Goal: Task Accomplishment & Management: Manage account settings

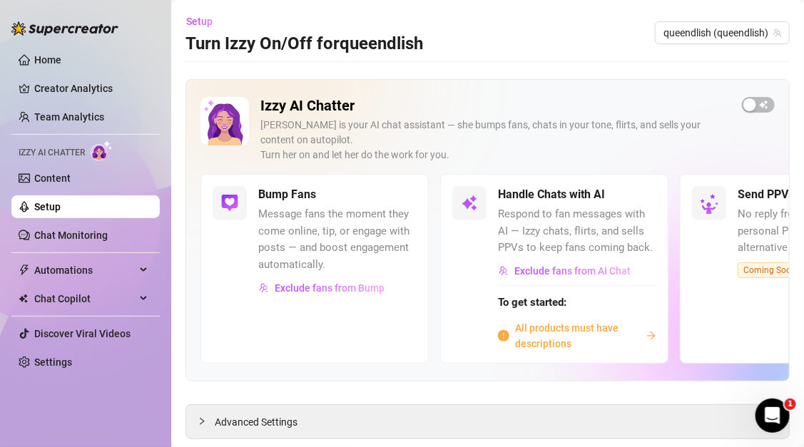
click at [324, 266] on span "Message fans the moment they come online, tip, or engage with posts — and boost…" at bounding box center [337, 239] width 158 height 67
click at [61, 208] on link "Setup" at bounding box center [47, 206] width 26 height 11
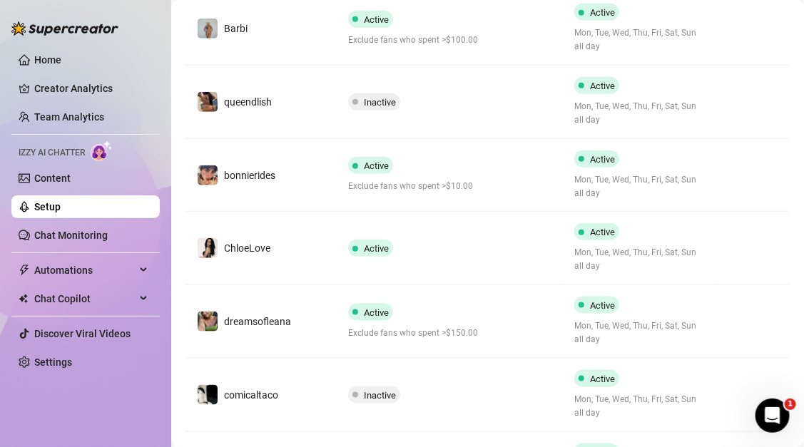
scroll to position [325, 0]
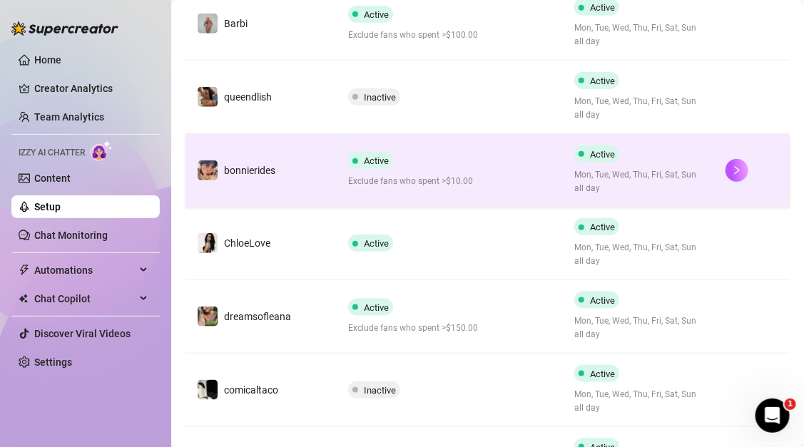
click at [314, 187] on td "bonnierides" at bounding box center [260, 170] width 151 height 73
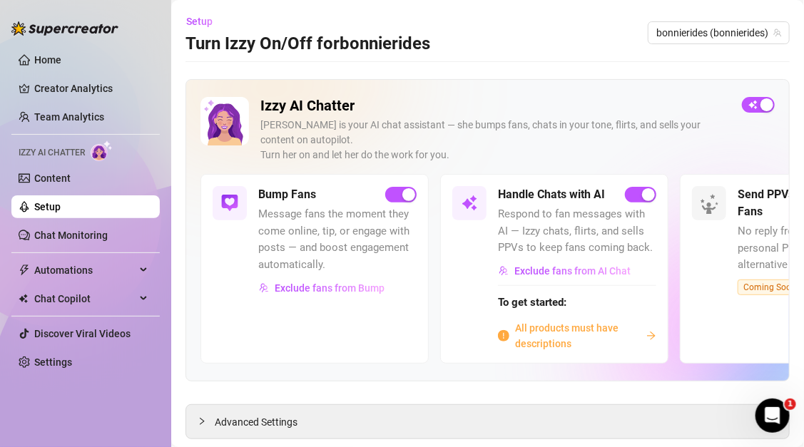
scroll to position [34, 0]
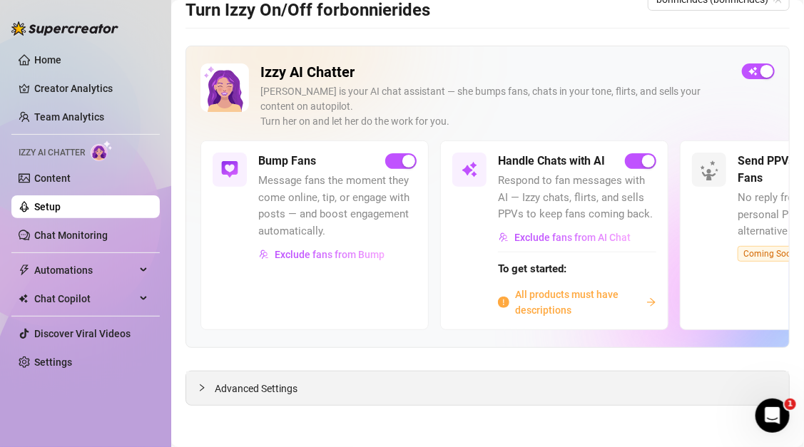
click at [350, 388] on div "Advanced Settings" at bounding box center [487, 388] width 603 height 34
click at [193, 386] on div "Advanced Settings" at bounding box center [487, 388] width 603 height 34
click at [199, 386] on icon "collapsed" at bounding box center [202, 388] width 9 height 9
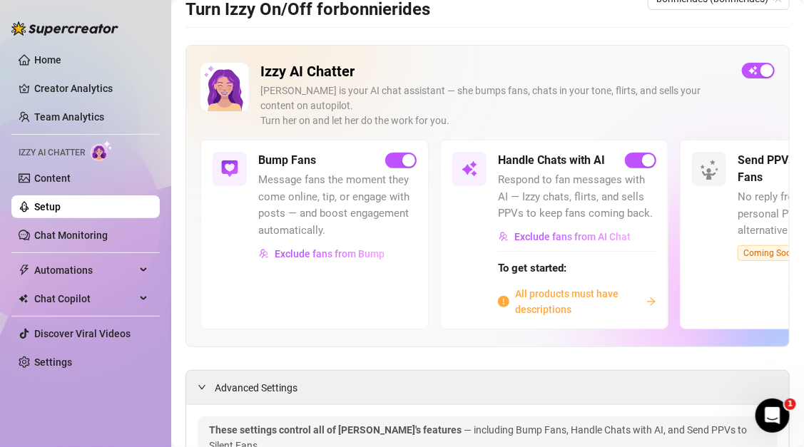
scroll to position [0, 0]
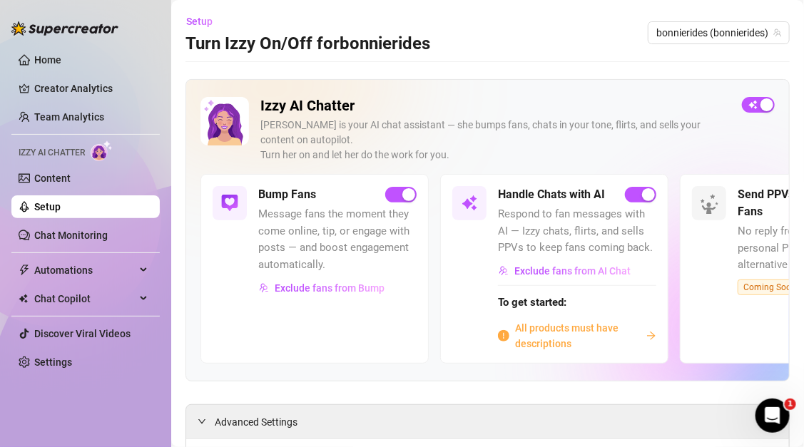
click at [373, 267] on span "Message fans the moment they come online, tip, or engage with posts — and boost…" at bounding box center [337, 239] width 158 height 67
click at [564, 270] on span "Exclude fans from AI Chat" at bounding box center [572, 270] width 116 height 11
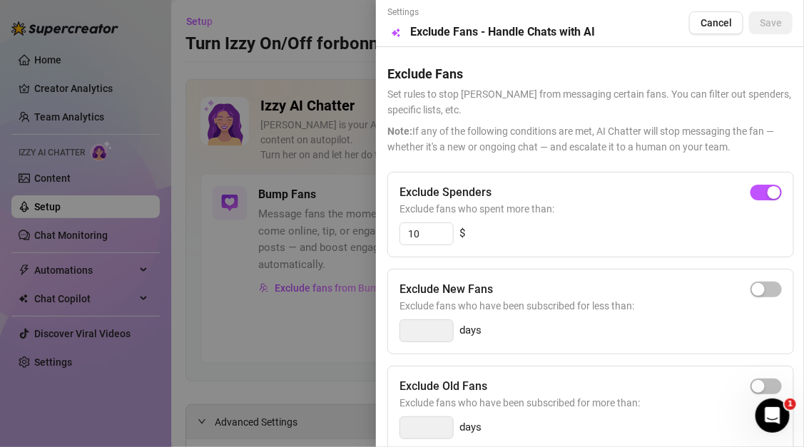
click at [283, 289] on div at bounding box center [402, 223] width 804 height 447
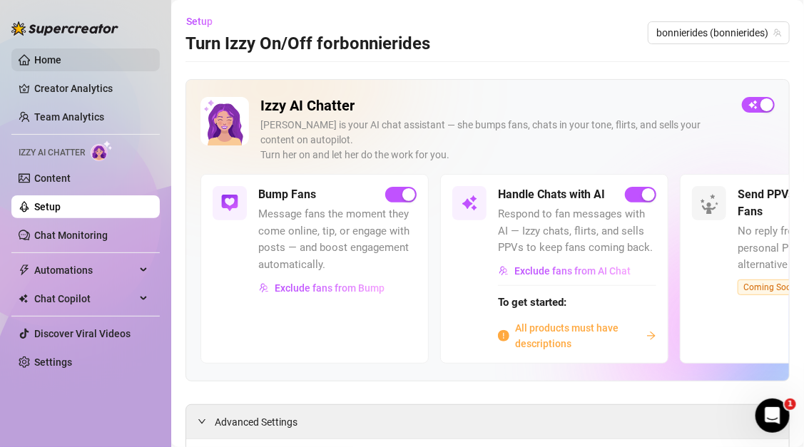
click at [61, 54] on link "Home" at bounding box center [47, 59] width 27 height 11
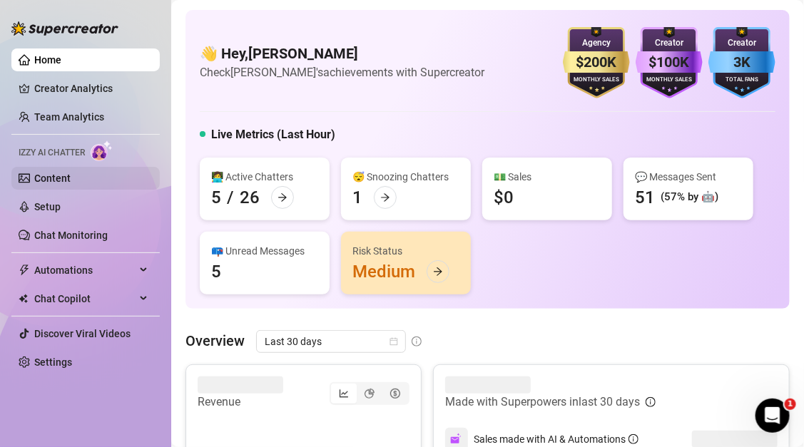
click at [58, 180] on link "Content" at bounding box center [52, 178] width 36 height 11
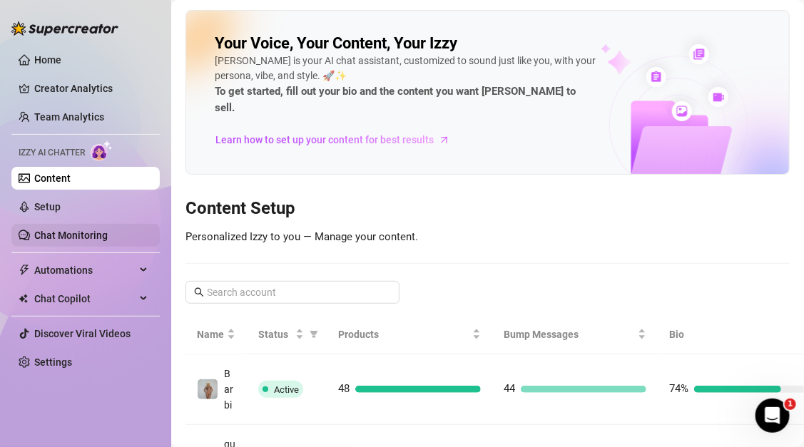
click at [53, 235] on link "Chat Monitoring" at bounding box center [70, 235] width 73 height 11
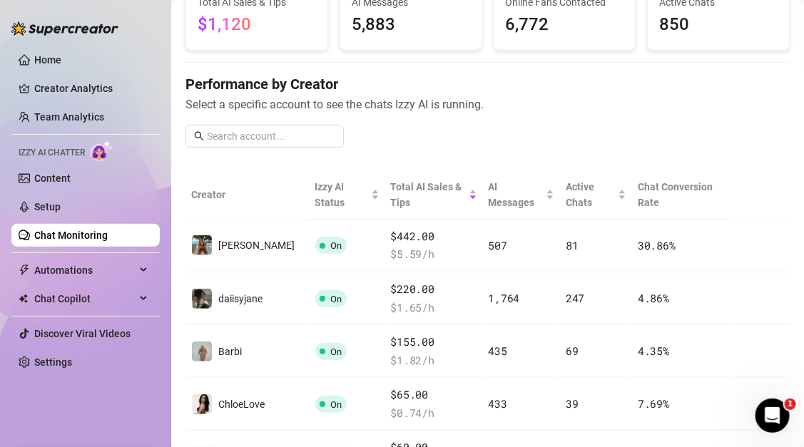
scroll to position [138, 0]
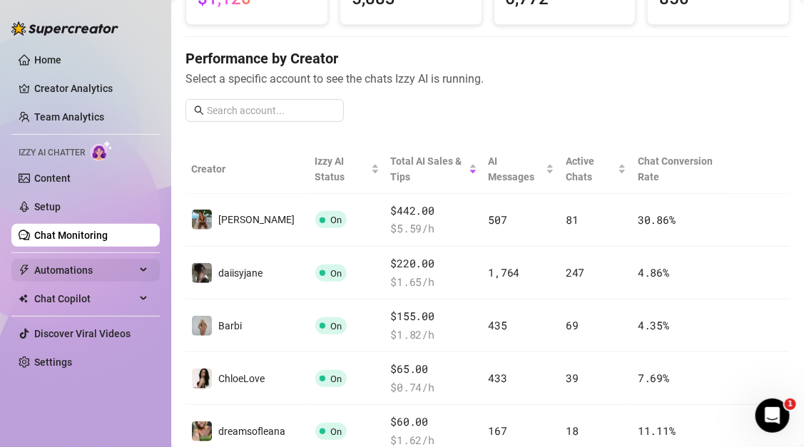
click at [123, 271] on span "Automations" at bounding box center [84, 270] width 101 height 23
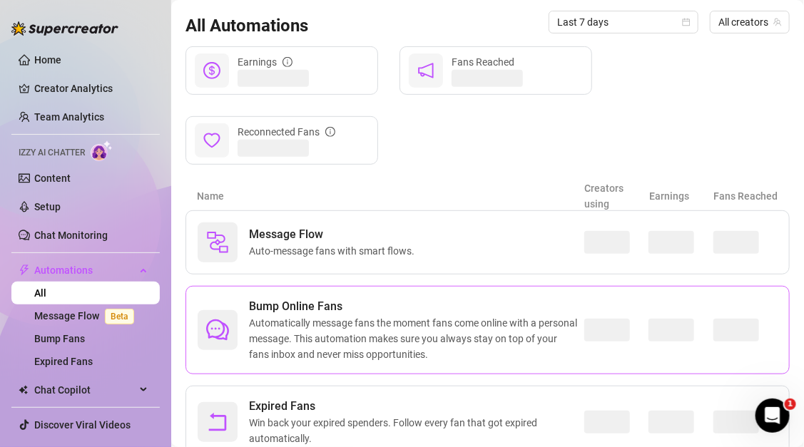
click at [313, 333] on span "Automatically message fans the moment fans come online with a personal message.…" at bounding box center [416, 338] width 335 height 47
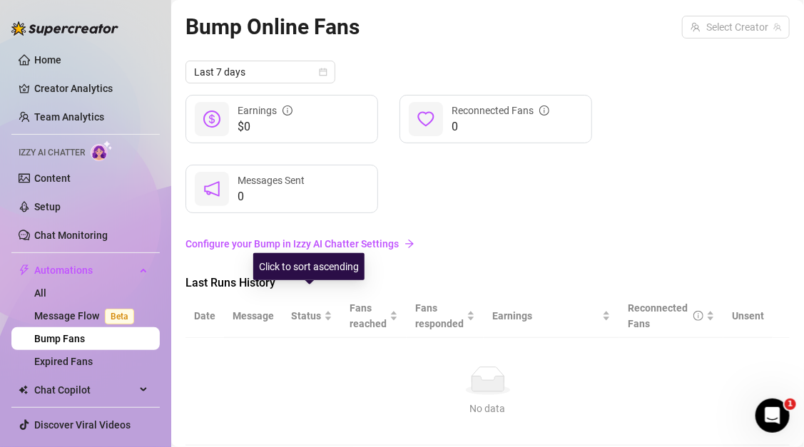
scroll to position [41, 0]
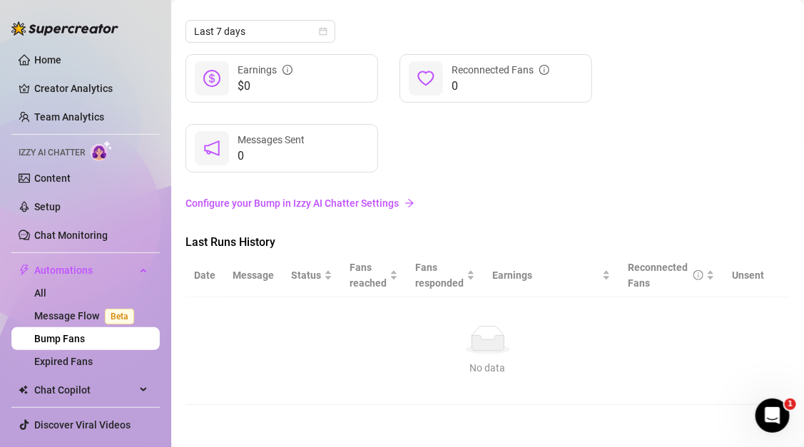
click at [254, 276] on th "Message" at bounding box center [253, 275] width 58 height 43
click at [264, 282] on th "Message" at bounding box center [253, 275] width 58 height 43
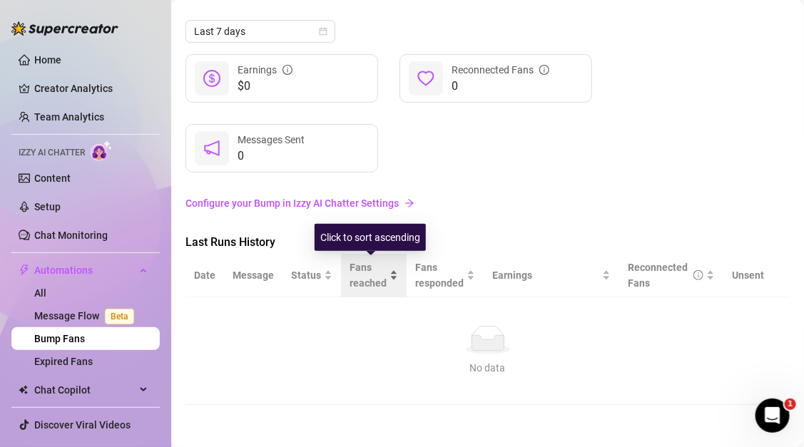
scroll to position [0, 0]
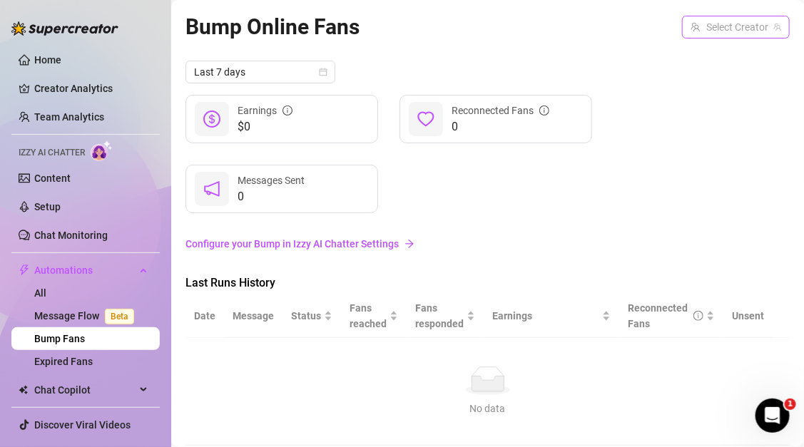
click at [734, 36] on input "search" at bounding box center [729, 26] width 78 height 21
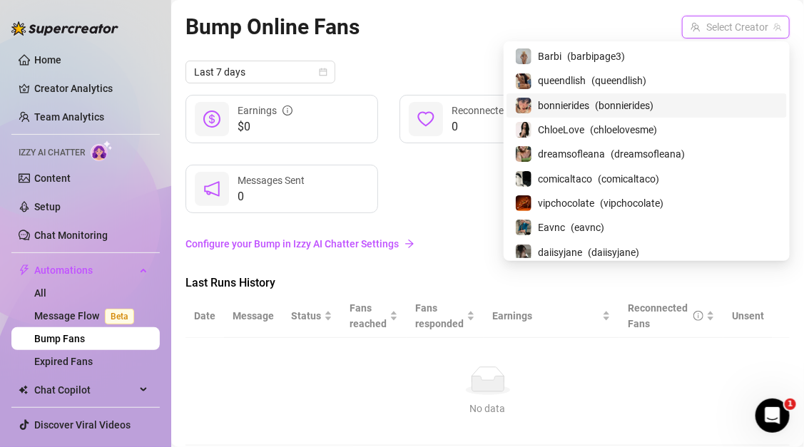
click at [653, 103] on span "( bonnierides )" at bounding box center [624, 106] width 58 height 16
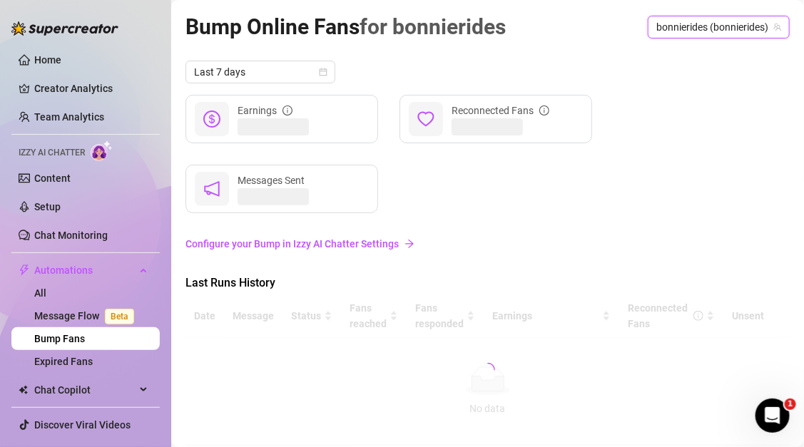
click at [611, 168] on div "Earnings Reconnected Fans Messages Sent" at bounding box center [487, 154] width 604 height 118
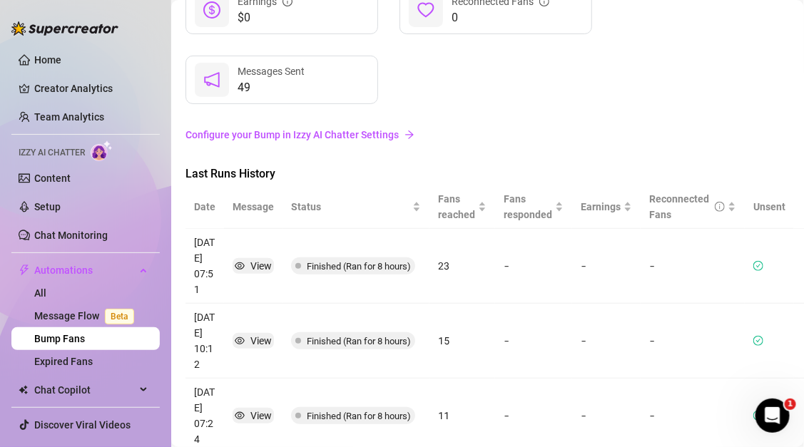
scroll to position [157, 0]
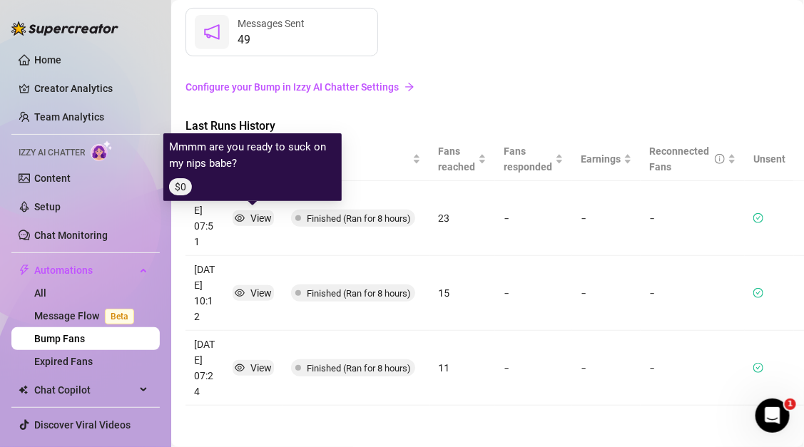
click at [256, 221] on div "View" at bounding box center [260, 218] width 21 height 16
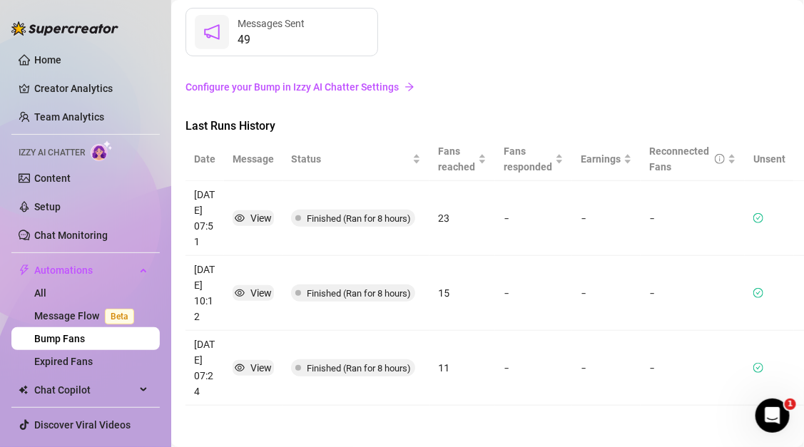
click at [313, 220] on span "Finished (Ran for 8 hours)" at bounding box center [359, 218] width 104 height 11
click at [246, 235] on td "View" at bounding box center [253, 218] width 58 height 75
click at [753, 215] on icon "check-circle" at bounding box center [758, 218] width 10 height 10
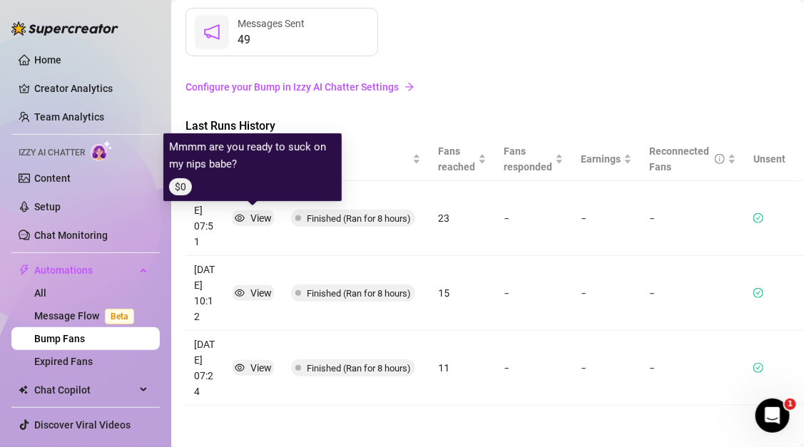
click at [237, 219] on icon "eye" at bounding box center [240, 218] width 10 height 7
click at [259, 237] on td "View" at bounding box center [253, 218] width 58 height 75
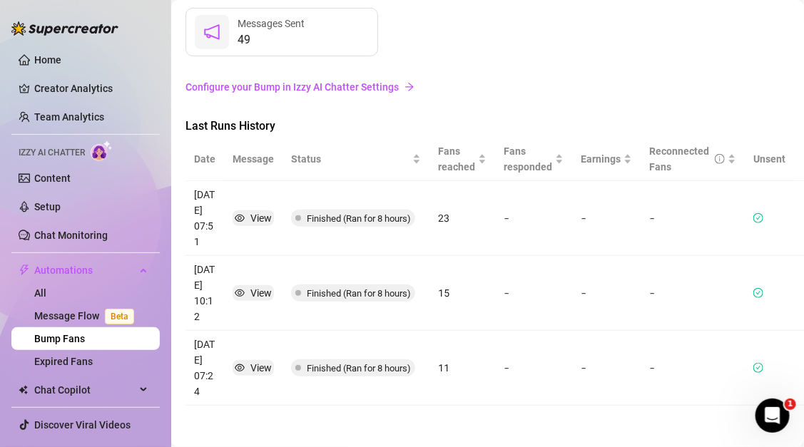
click at [250, 151] on th "Message" at bounding box center [253, 159] width 58 height 43
click at [250, 164] on th "Message" at bounding box center [253, 159] width 58 height 43
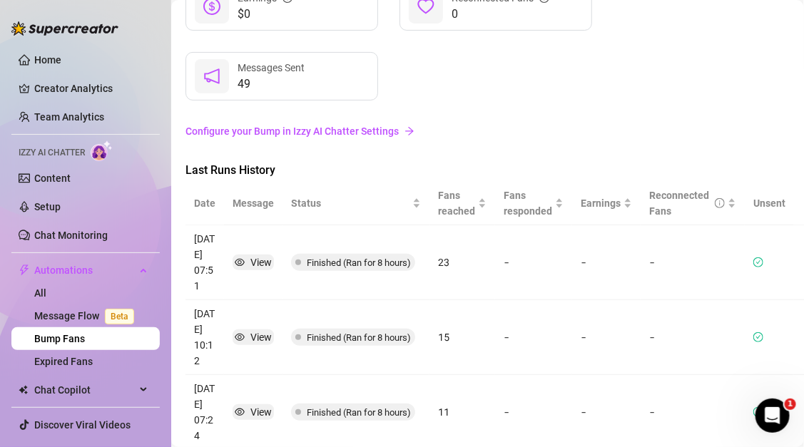
click at [296, 128] on link "Configure your Bump in Izzy AI Chatter Settings" at bounding box center [487, 131] width 604 height 16
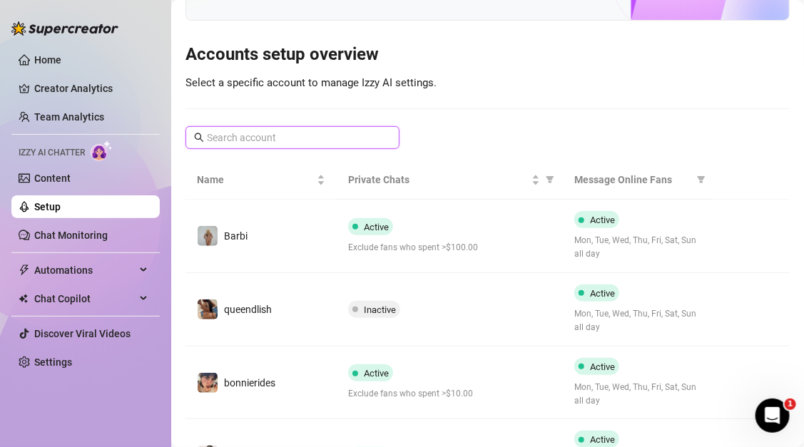
click at [312, 140] on input "text" at bounding box center [293, 138] width 173 height 16
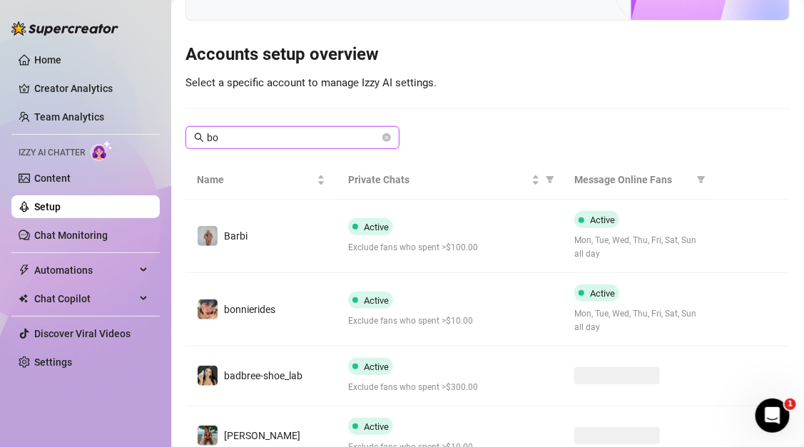
scroll to position [0, 0]
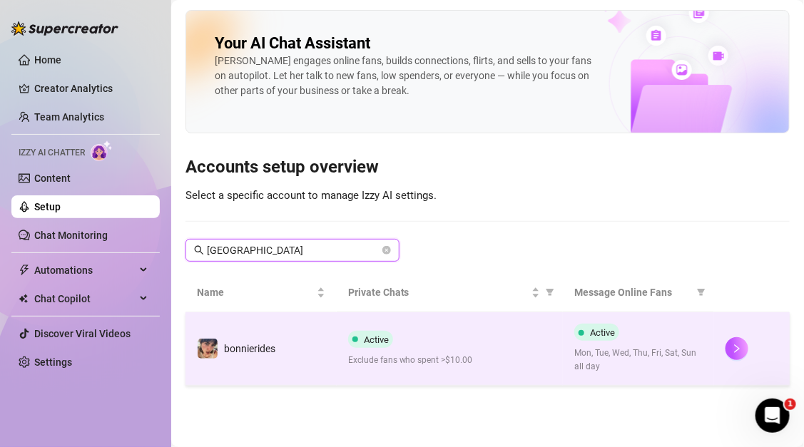
type input "[GEOGRAPHIC_DATA]"
click at [296, 344] on td "bonnierides" at bounding box center [260, 348] width 151 height 73
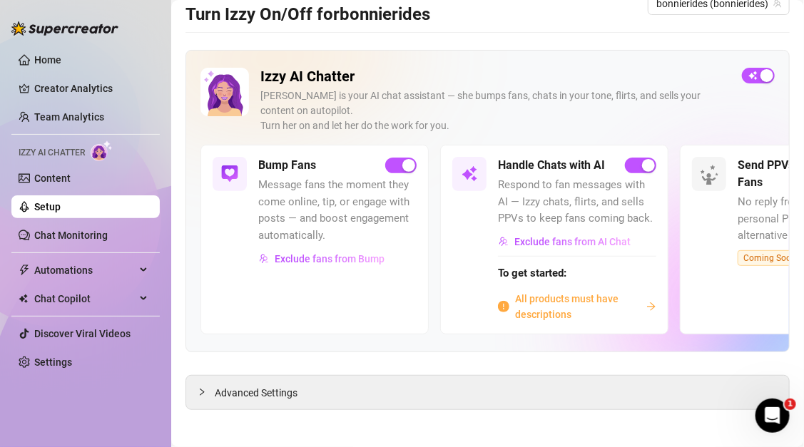
scroll to position [34, 0]
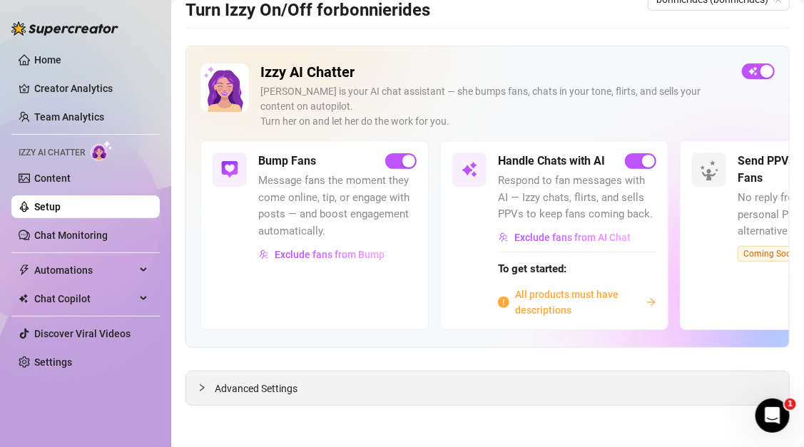
click at [321, 394] on div "Advanced Settings" at bounding box center [487, 388] width 603 height 34
click at [247, 378] on div "Advanced Settings" at bounding box center [487, 388] width 603 height 34
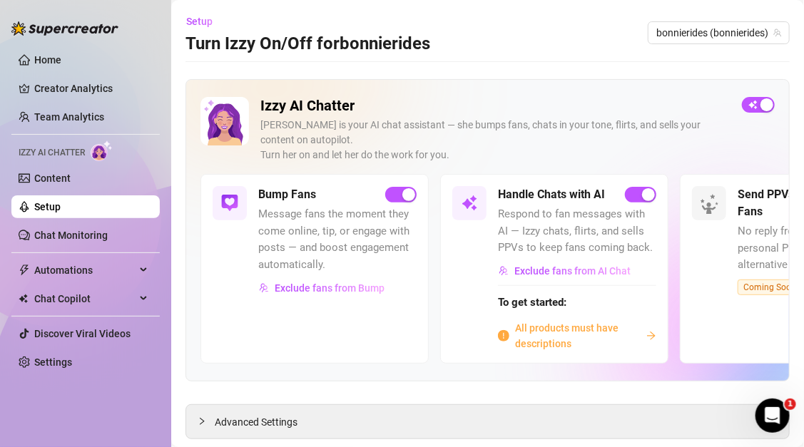
click at [529, 232] on span "Respond to fan messages with AI — Izzy chats, flirts, and sells PPVs to keep fa…" at bounding box center [577, 231] width 158 height 51
click at [51, 175] on link "Content" at bounding box center [52, 178] width 36 height 11
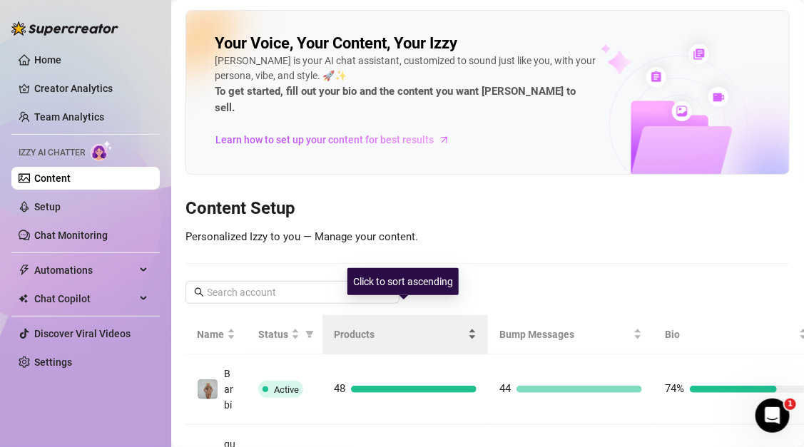
scroll to position [36, 0]
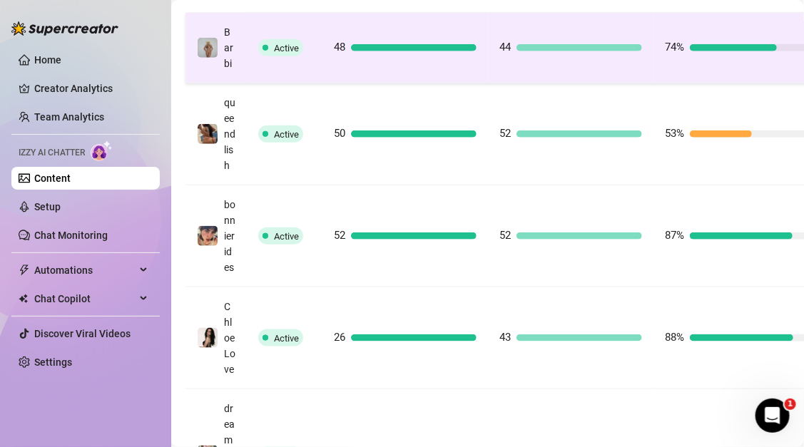
scroll to position [379, 0]
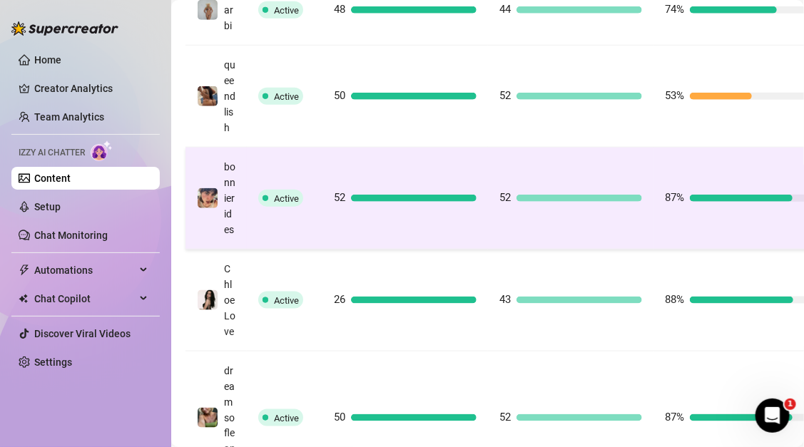
click at [365, 250] on td "52" at bounding box center [404, 199] width 165 height 102
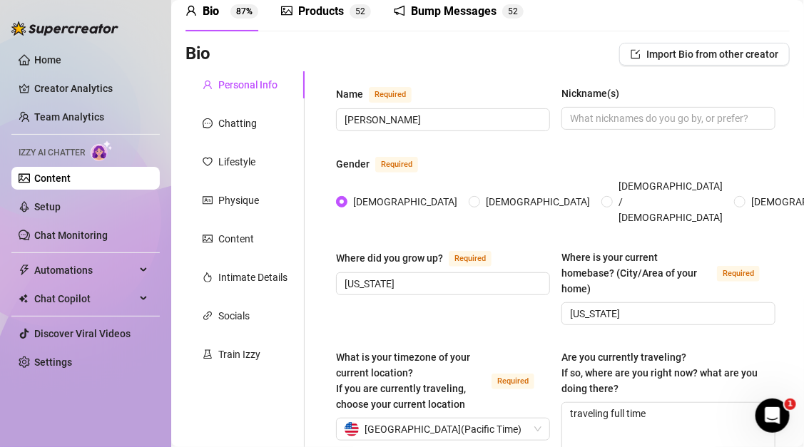
scroll to position [48, 0]
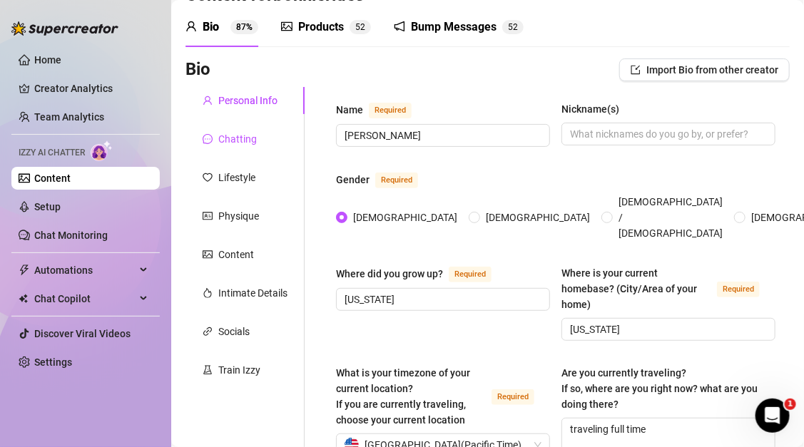
click at [247, 135] on div "Chatting" at bounding box center [237, 139] width 39 height 16
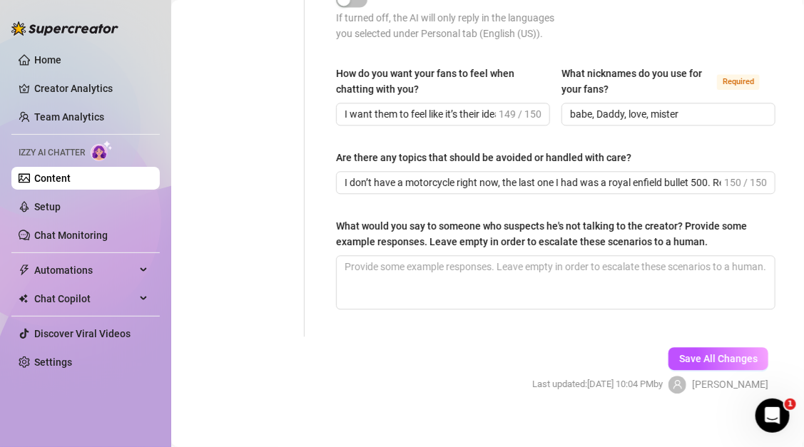
scroll to position [931, 0]
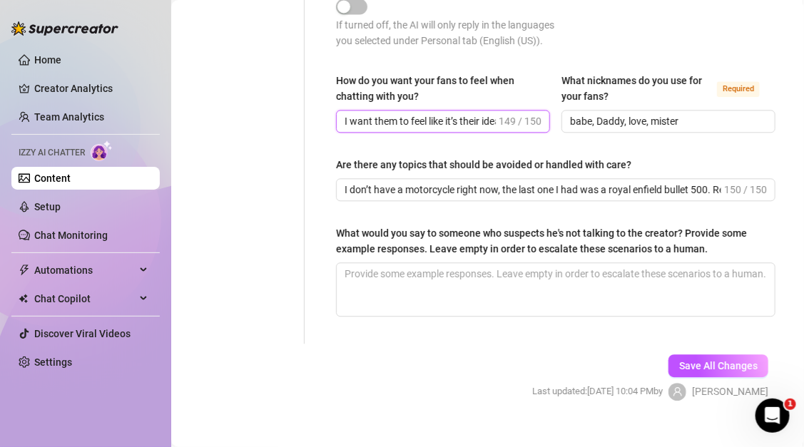
click at [469, 129] on input "I want them to feel like it’s their idea to give me money. I want them to think…" at bounding box center [419, 121] width 151 height 16
click at [483, 129] on input "I want them to feel like it’s their idea to give me money. I want them to think…" at bounding box center [419, 121] width 151 height 16
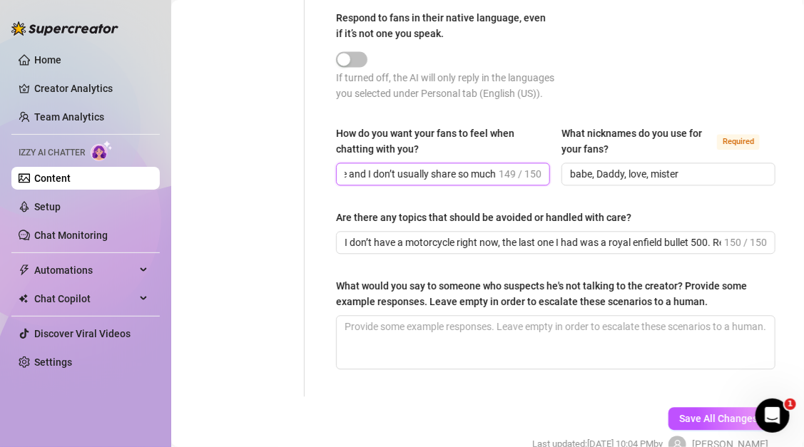
scroll to position [0, 0]
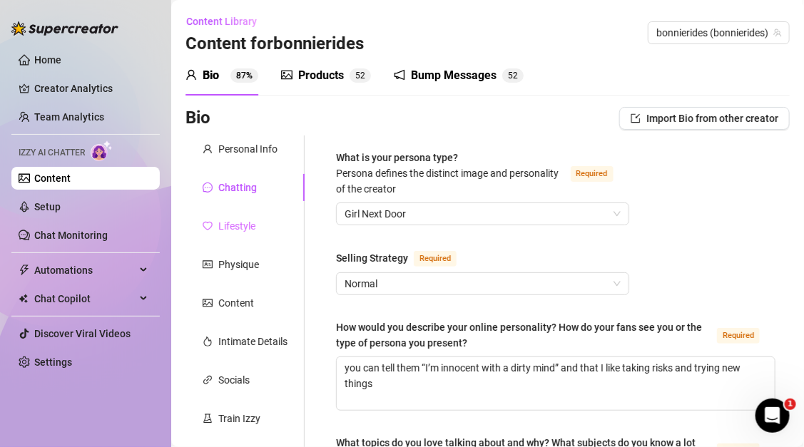
click at [269, 227] on div "Lifestyle" at bounding box center [244, 225] width 119 height 27
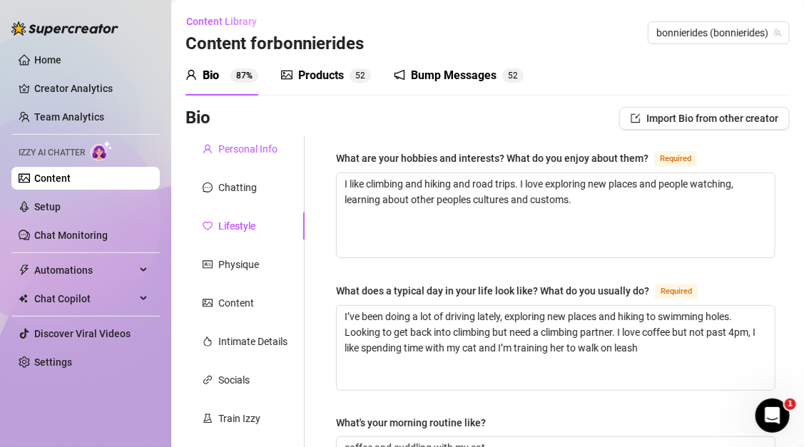
click at [260, 152] on div "Personal Info" at bounding box center [247, 149] width 59 height 16
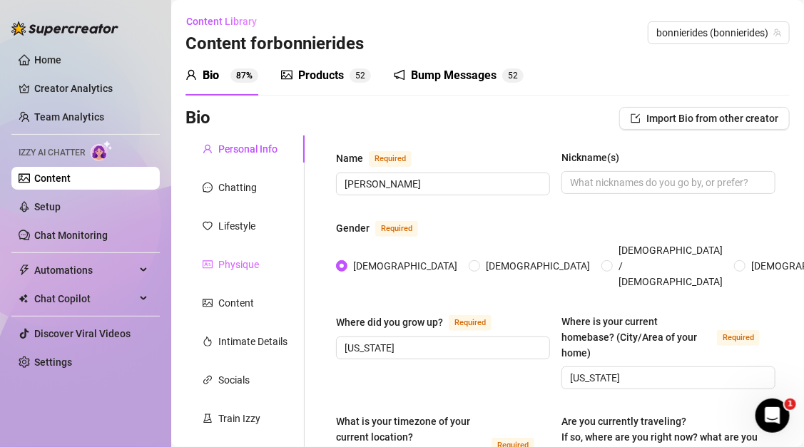
click at [261, 266] on div "Physique" at bounding box center [244, 264] width 119 height 27
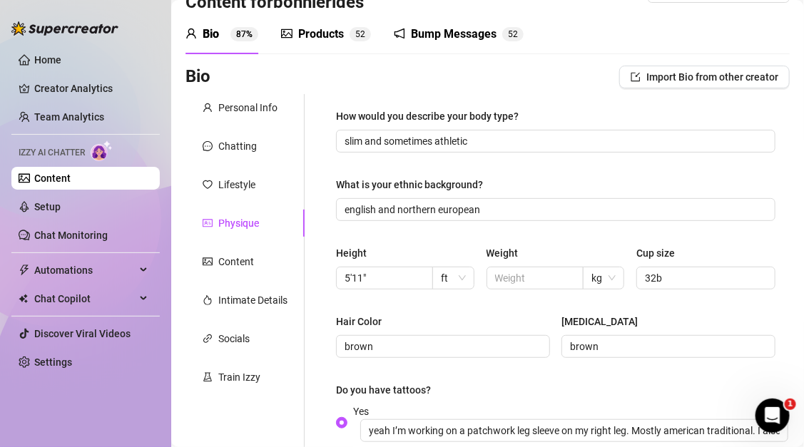
scroll to position [42, 0]
click at [257, 257] on div "Content" at bounding box center [244, 260] width 119 height 27
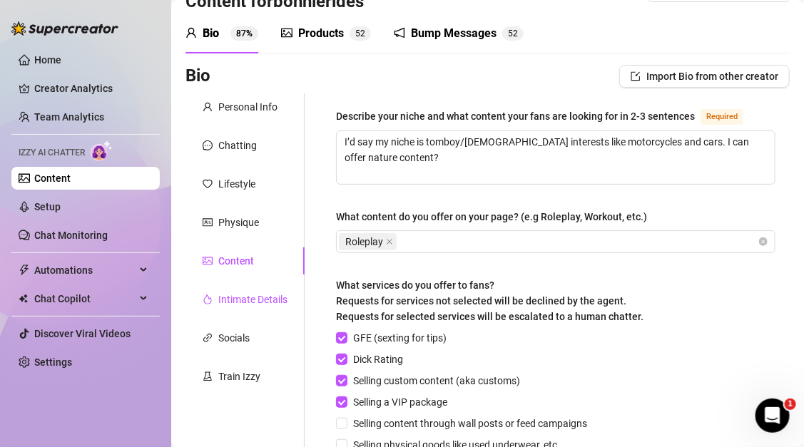
click at [258, 300] on div "Intimate Details" at bounding box center [252, 300] width 69 height 16
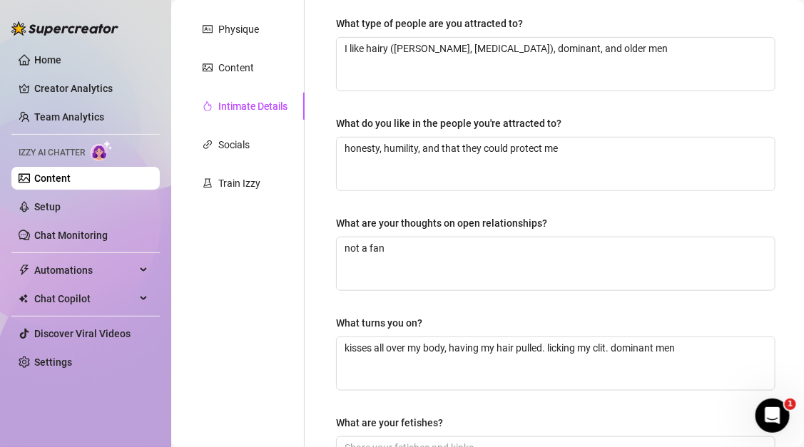
scroll to position [235, 0]
click at [249, 187] on div "Train Izzy" at bounding box center [239, 183] width 42 height 16
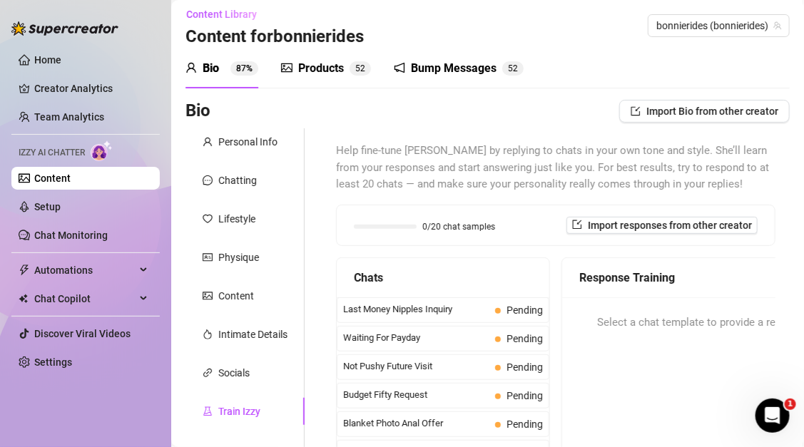
scroll to position [0, 0]
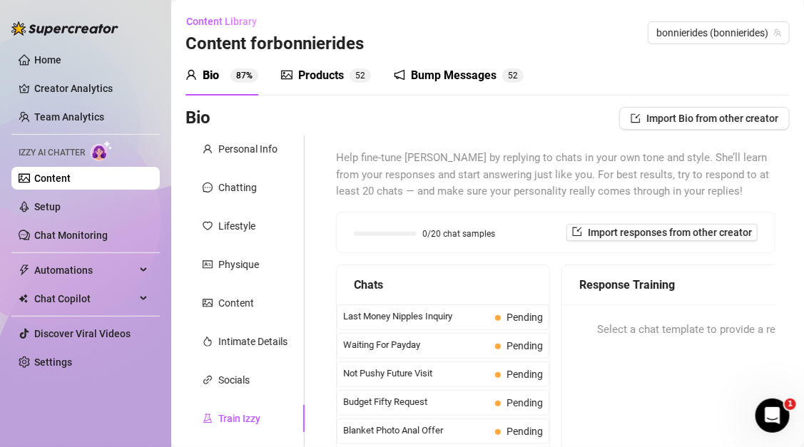
click at [455, 74] on div "Bump Messages" at bounding box center [454, 75] width 86 height 17
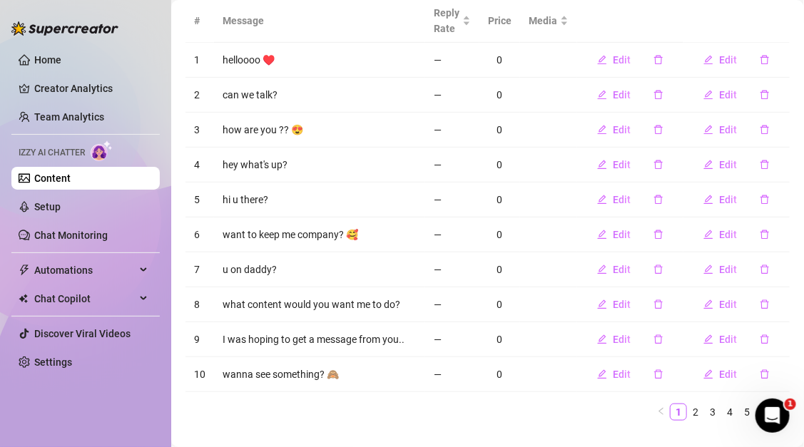
scroll to position [185, 0]
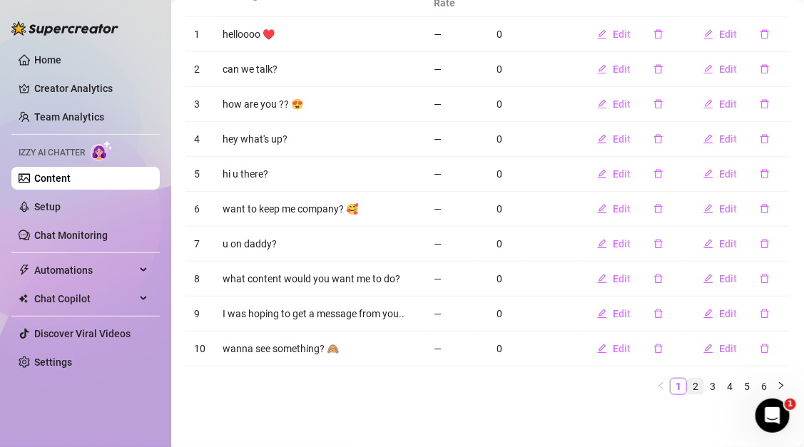
click at [699, 384] on link "2" at bounding box center [695, 387] width 16 height 16
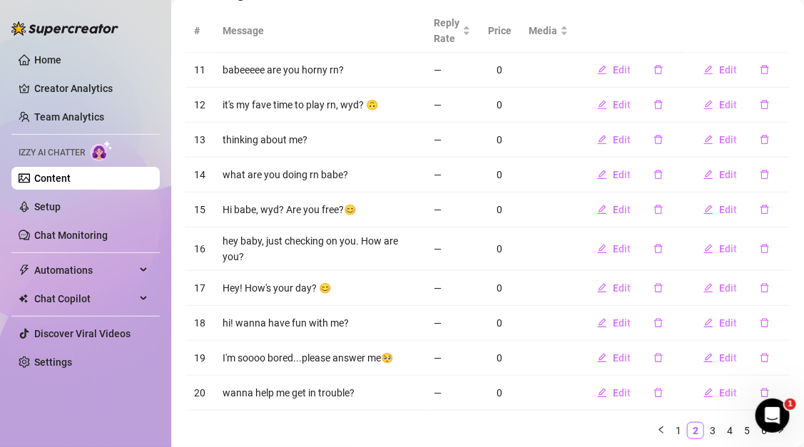
scroll to position [142, 0]
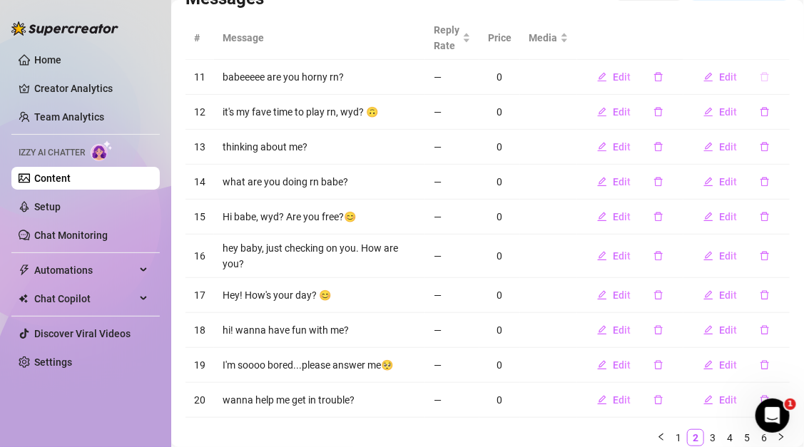
click at [767, 75] on icon "delete" at bounding box center [764, 77] width 10 height 10
click at [781, 41] on span "Yes" at bounding box center [779, 39] width 17 height 11
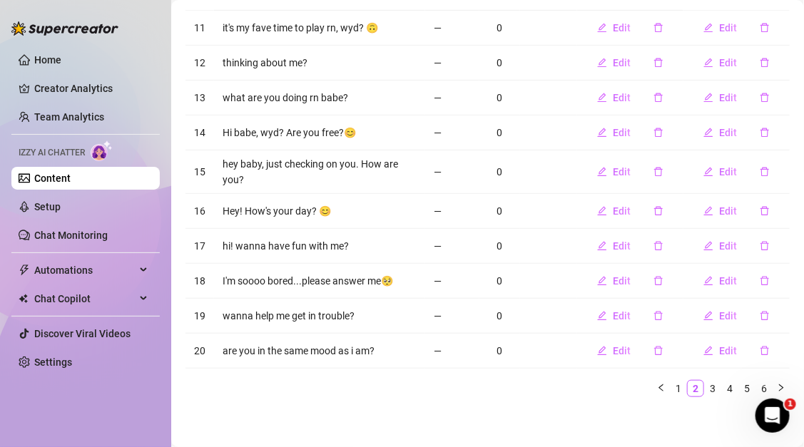
scroll to position [193, 0]
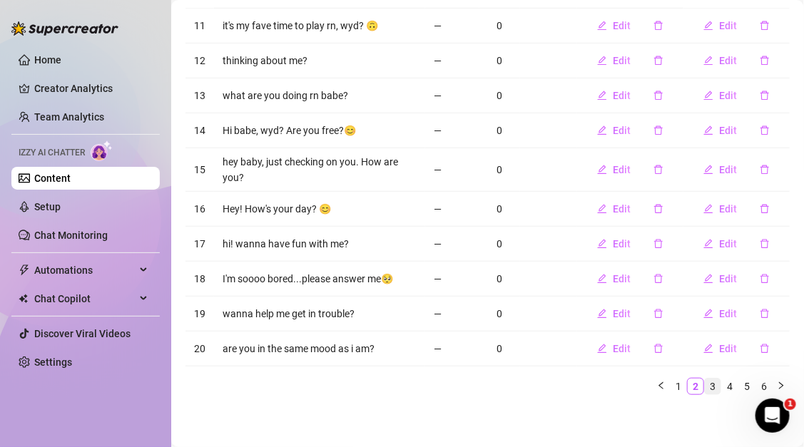
click at [712, 390] on link "3" at bounding box center [712, 387] width 16 height 16
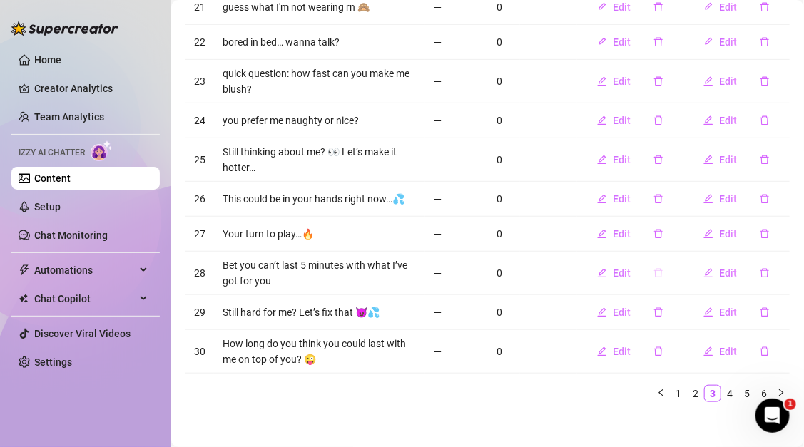
scroll to position [219, 0]
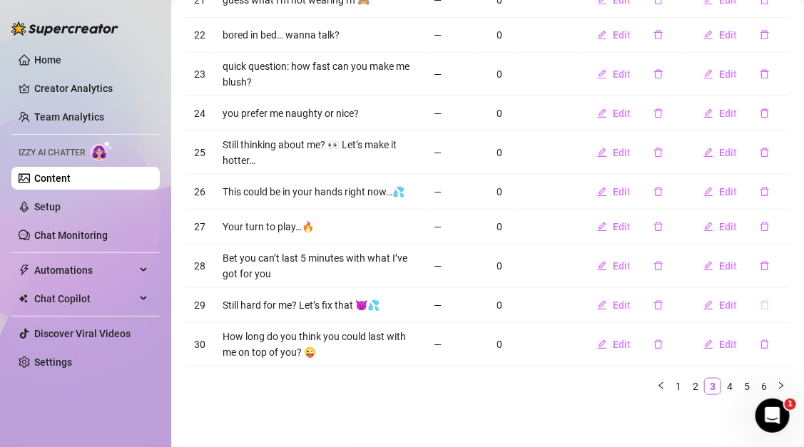
click at [766, 303] on icon "delete" at bounding box center [764, 305] width 10 height 10
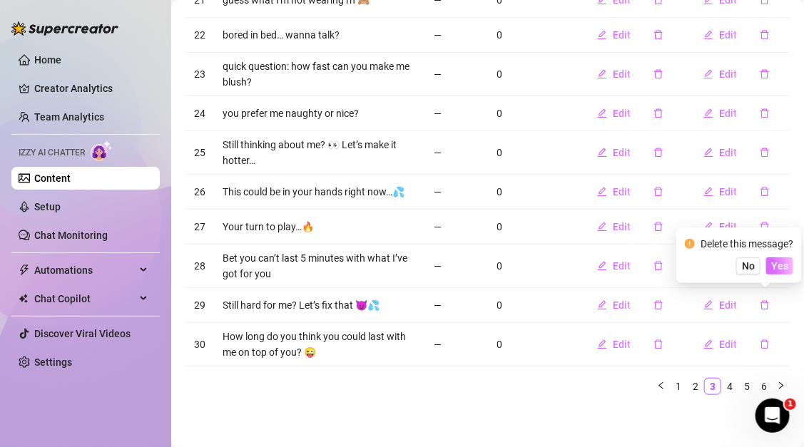
click at [777, 266] on span "Yes" at bounding box center [779, 265] width 17 height 11
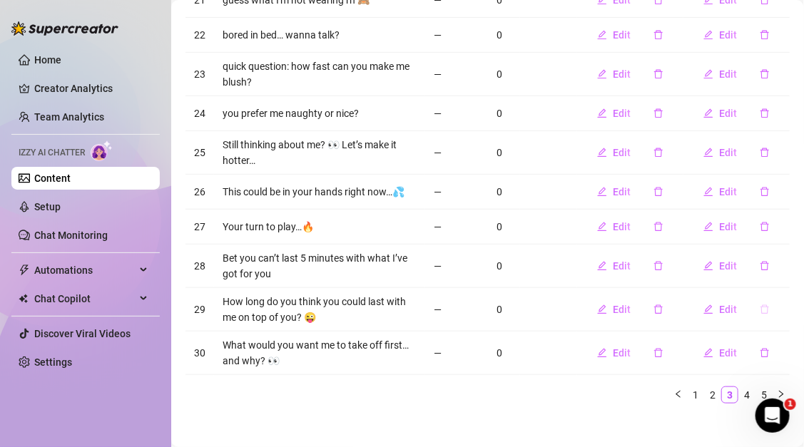
click at [767, 305] on icon "delete" at bounding box center [764, 309] width 9 height 9
click at [779, 274] on span "Yes" at bounding box center [779, 270] width 17 height 11
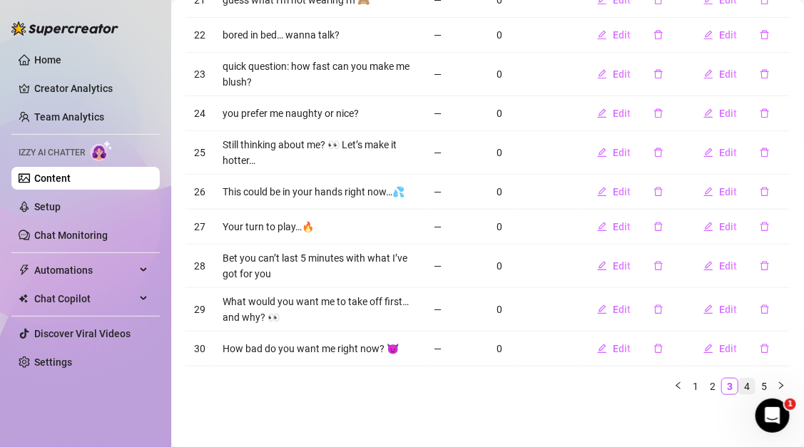
click at [751, 385] on link "4" at bounding box center [747, 387] width 16 height 16
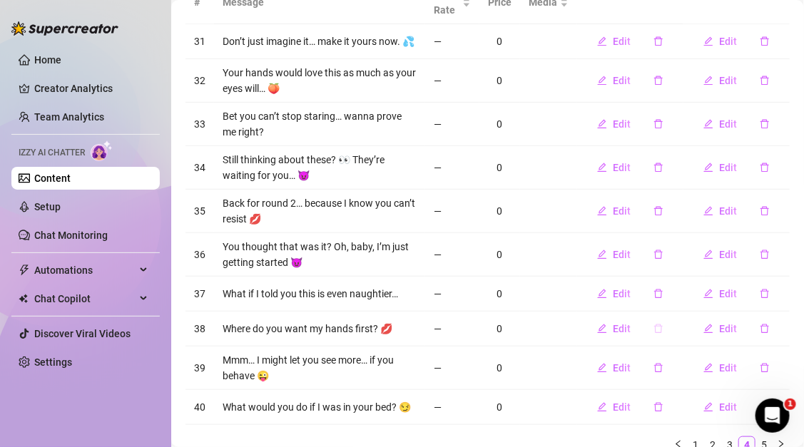
scroll to position [236, 0]
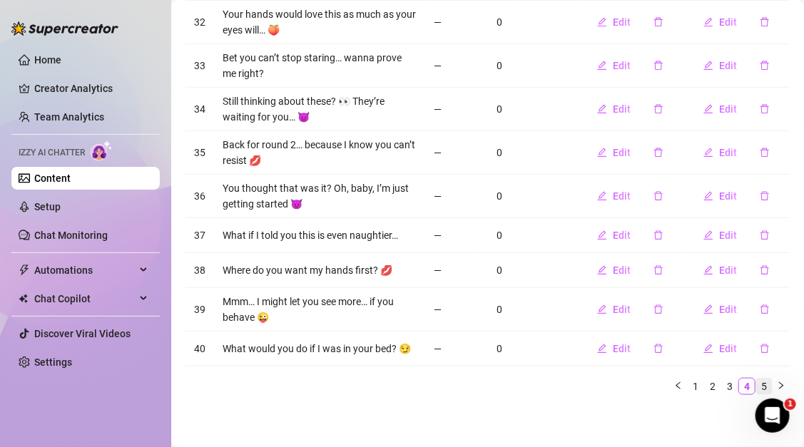
click at [762, 382] on link "5" at bounding box center [764, 387] width 16 height 16
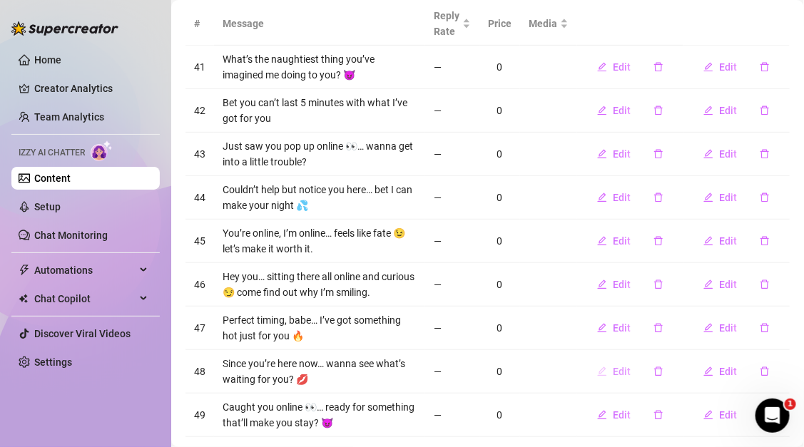
scroll to position [227, 0]
